Goal: Navigation & Orientation: Find specific page/section

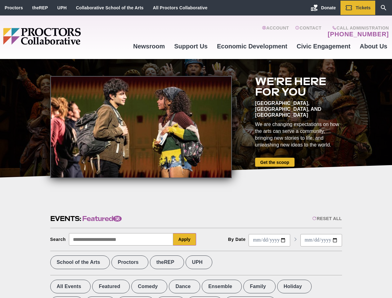
click at [196, 149] on div at bounding box center [140, 127] width 181 height 102
click at [326, 218] on div "Reset All" at bounding box center [326, 218] width 29 height 5
click at [185, 239] on button "Apply" at bounding box center [184, 239] width 23 height 12
